Goal: Book appointment/travel/reservation

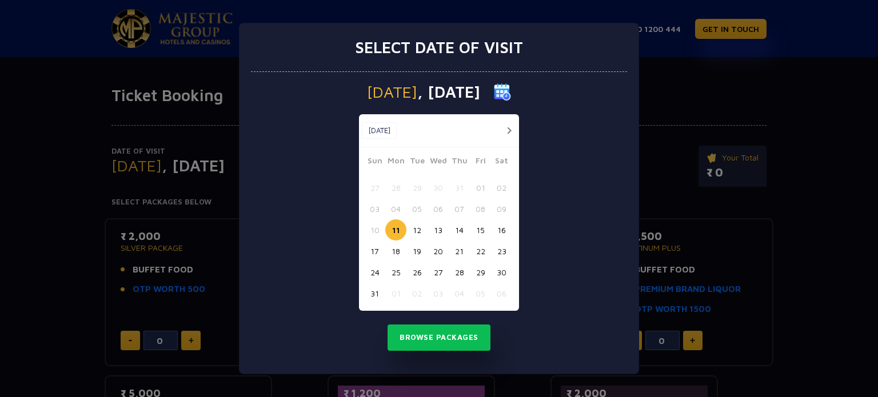
click at [480, 230] on button "15" at bounding box center [480, 230] width 21 height 21
click at [451, 338] on button "Browse Packages" at bounding box center [439, 338] width 103 height 26
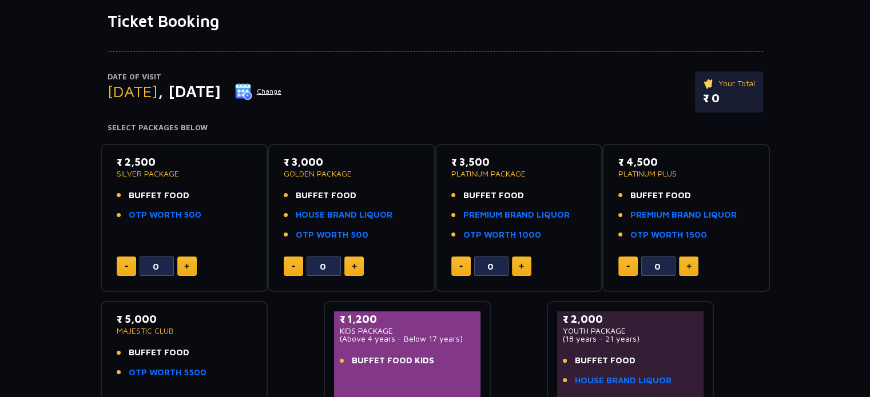
scroll to position [57, 0]
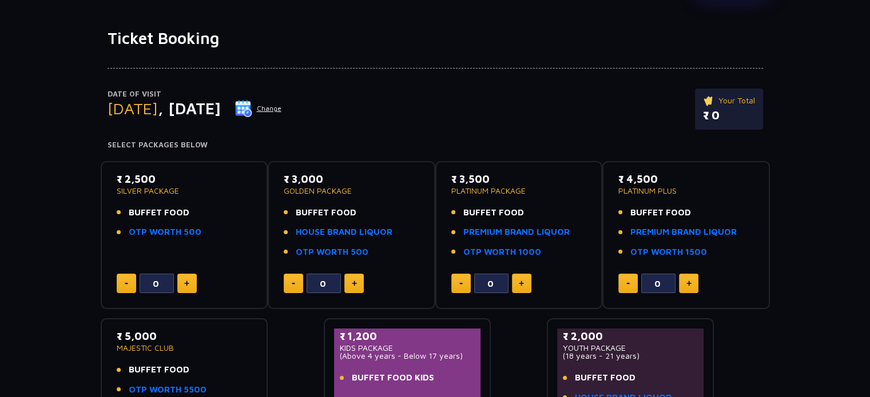
click at [362, 282] on button at bounding box center [353, 283] width 19 height 19
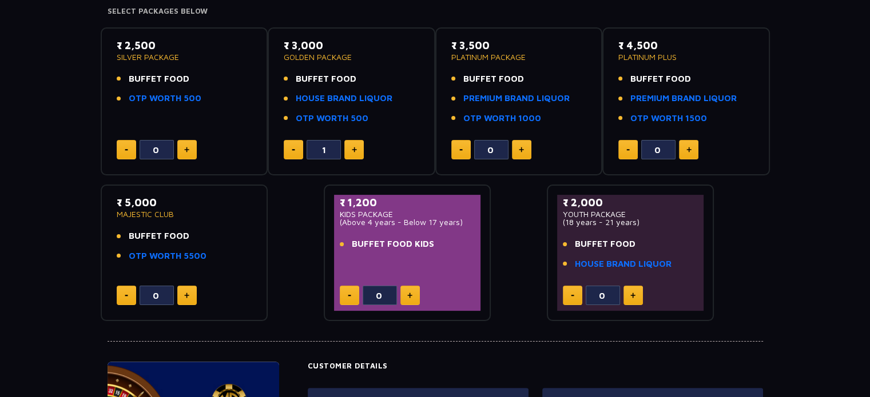
scroll to position [172, 0]
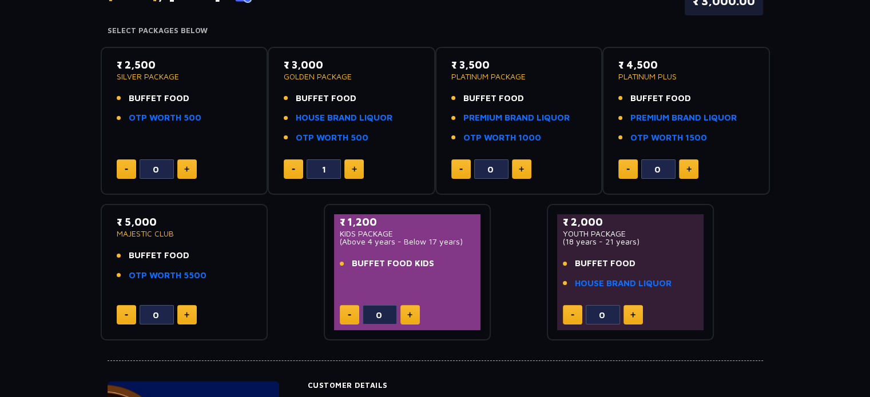
click at [288, 168] on button at bounding box center [293, 169] width 19 height 19
type input "0"
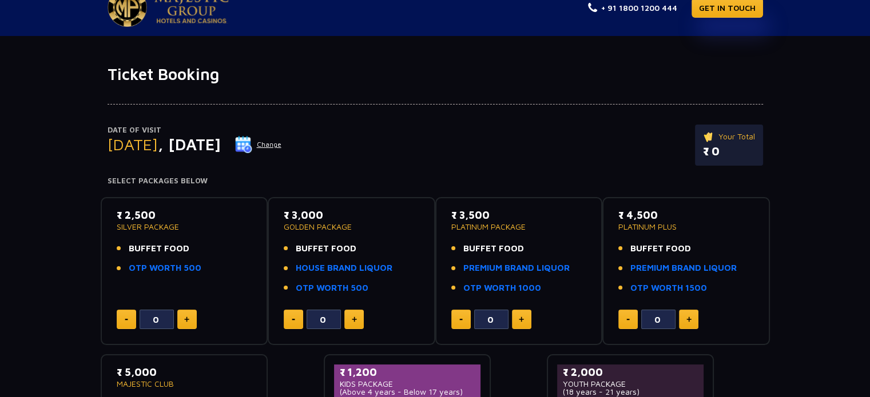
scroll to position [0, 0]
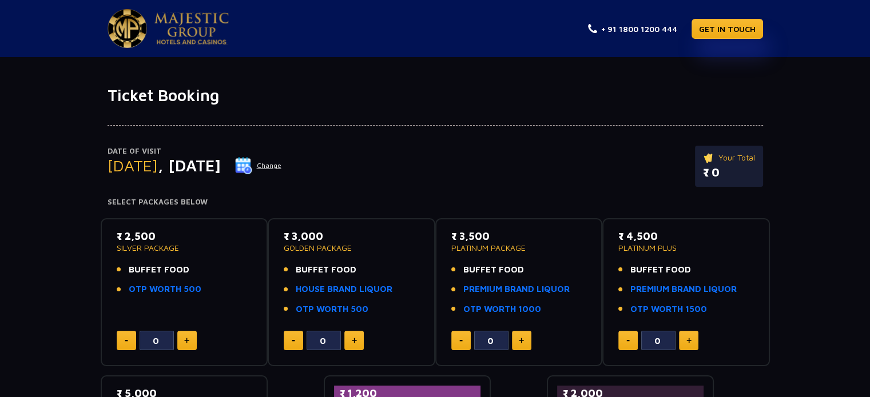
click at [191, 21] on img at bounding box center [191, 29] width 74 height 32
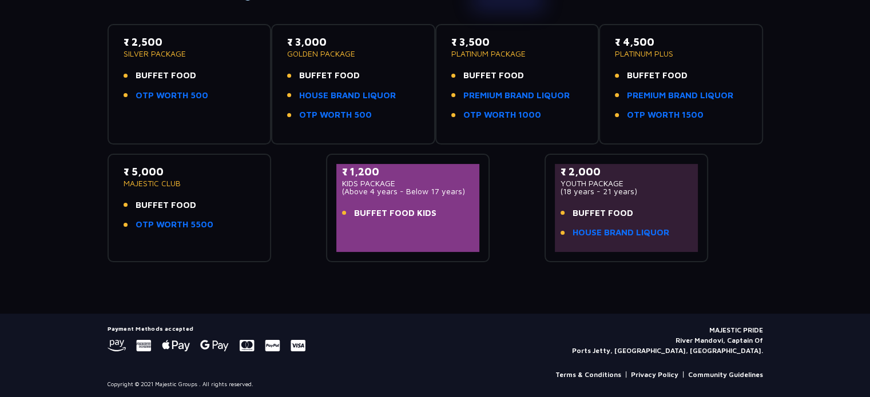
scroll to position [175, 0]
